Goal: Transaction & Acquisition: Book appointment/travel/reservation

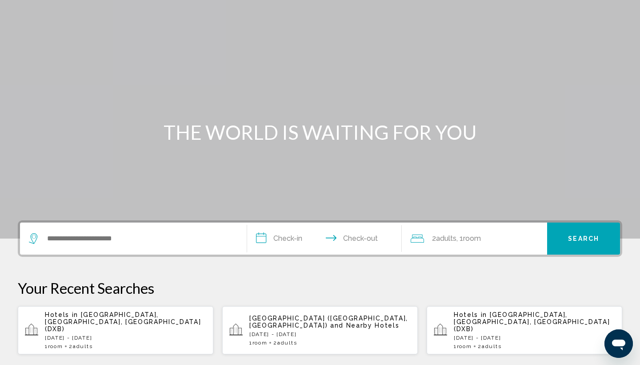
scroll to position [31, 0]
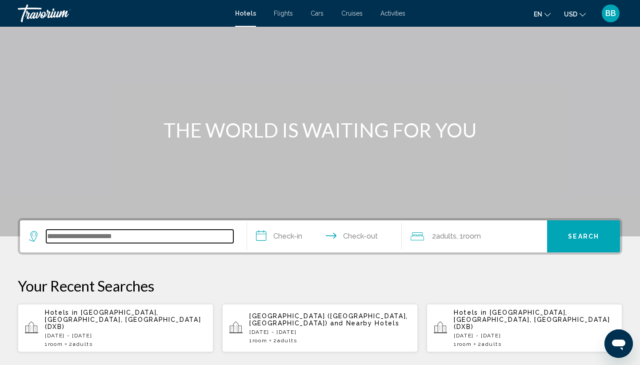
click at [121, 238] on input "Search widget" at bounding box center [139, 235] width 187 height 13
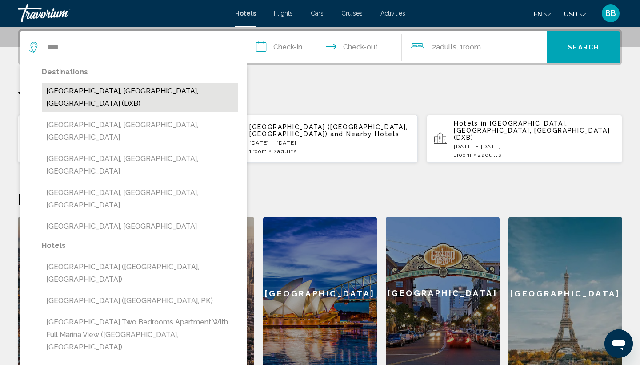
click at [129, 84] on button "[GEOGRAPHIC_DATA], [GEOGRAPHIC_DATA], [GEOGRAPHIC_DATA] (DXB)" at bounding box center [140, 97] width 196 height 29
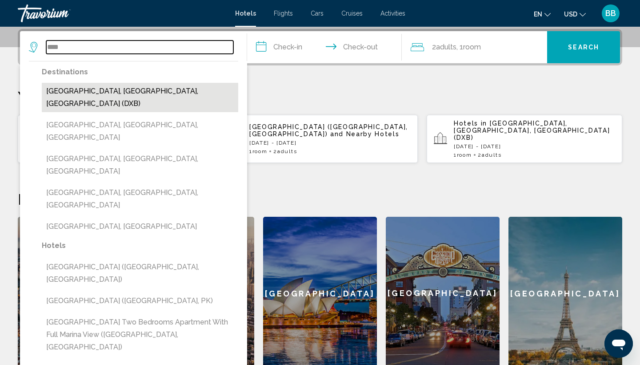
type input "**********"
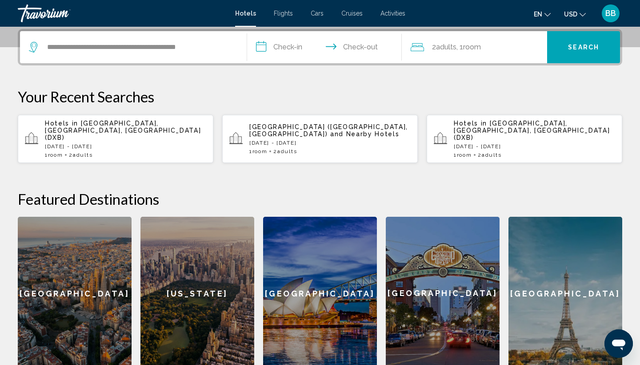
click at [265, 45] on input "**********" at bounding box center [326, 48] width 158 height 35
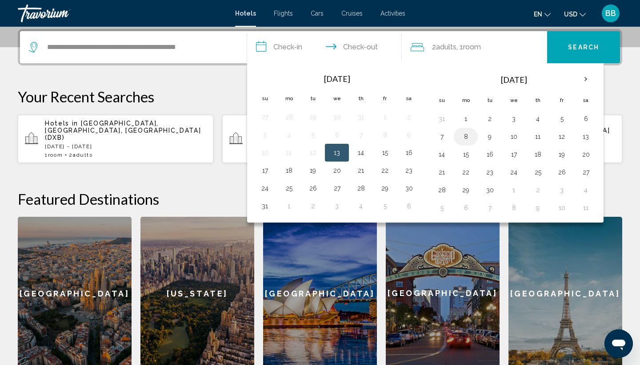
click at [465, 137] on button "8" at bounding box center [466, 136] width 14 height 12
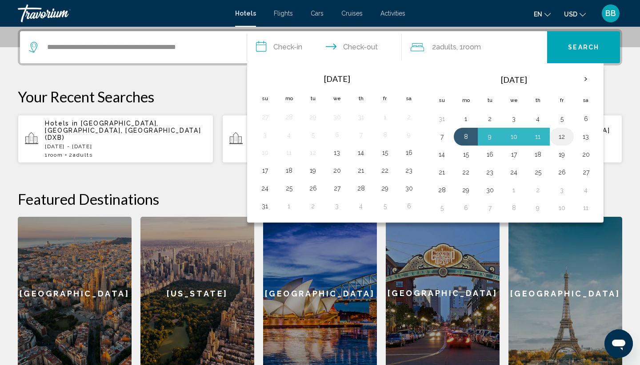
click at [566, 136] on button "12" at bounding box center [562, 136] width 14 height 12
type input "**********"
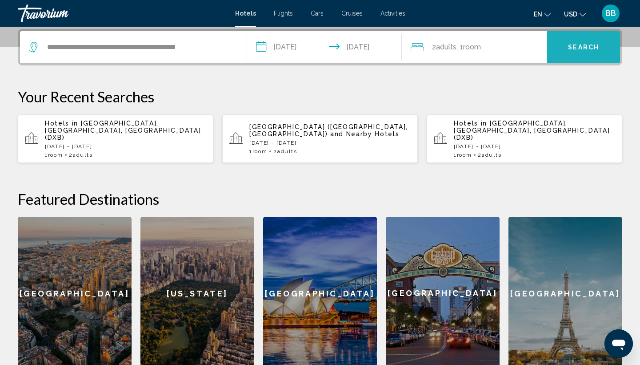
click at [571, 55] on button "Search" at bounding box center [583, 47] width 73 height 32
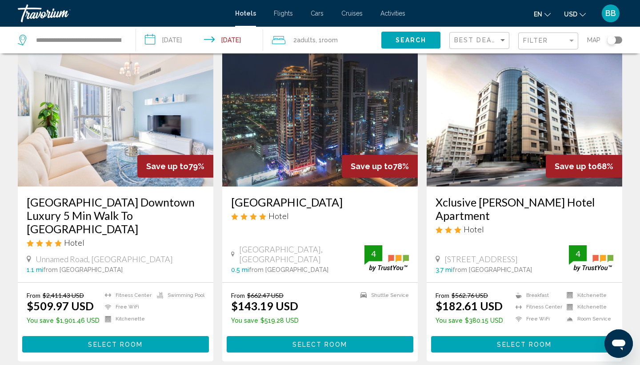
scroll to position [47, 0]
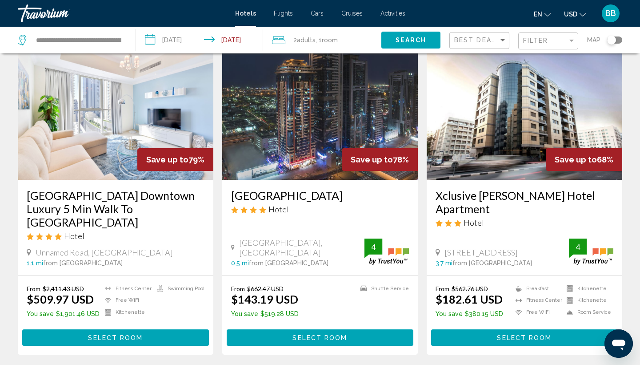
click at [301, 161] on img "Main content" at bounding box center [320, 108] width 196 height 142
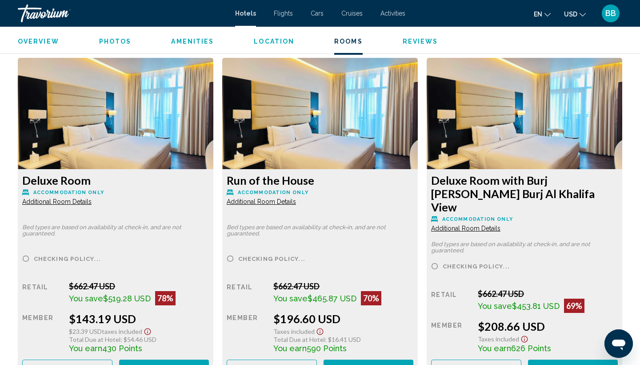
scroll to position [1202, 0]
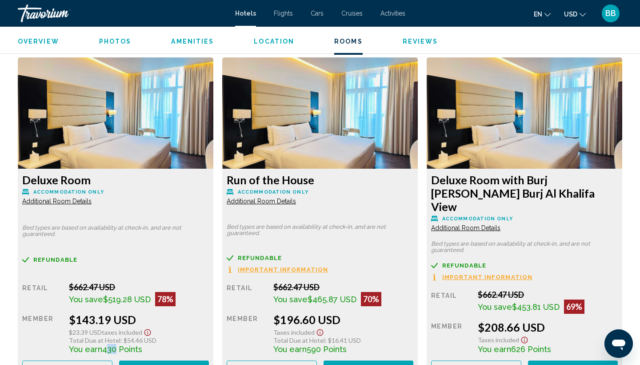
drag, startPoint x: 103, startPoint y: 340, endPoint x: 112, endPoint y: 341, distance: 9.9
click at [112, 344] on span "430 Points" at bounding box center [122, 348] width 40 height 9
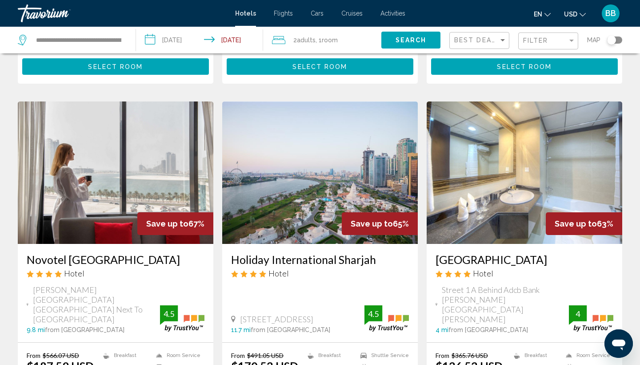
scroll to position [318, 0]
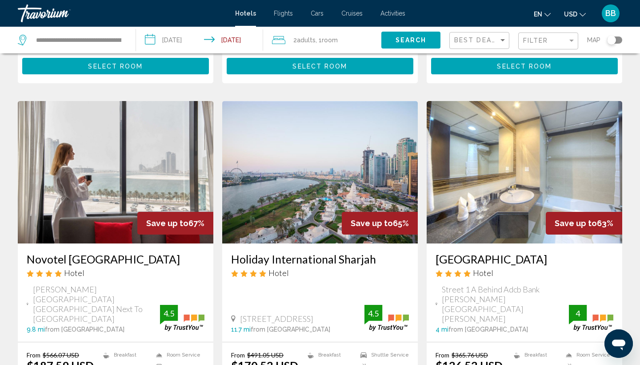
click at [130, 174] on img "Main content" at bounding box center [116, 172] width 196 height 142
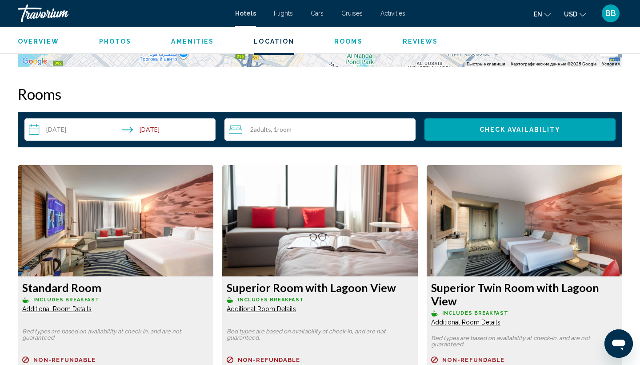
scroll to position [1087, 0]
